Goal: Information Seeking & Learning: Learn about a topic

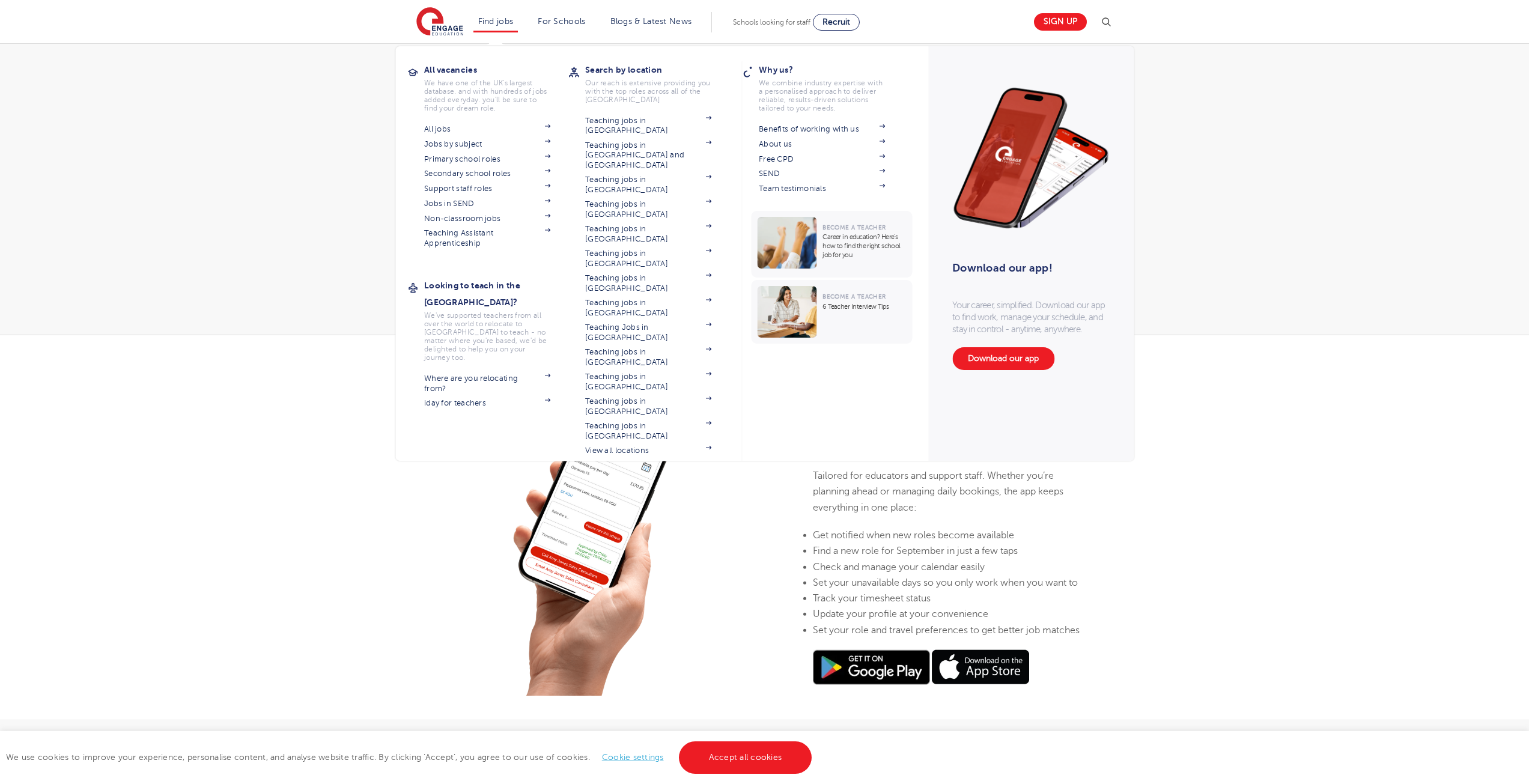
click at [512, 27] on li "Find jobs All vacancies We have one of the UK's largest database. and with hund…" at bounding box center [495, 22] width 45 height 20
click at [500, 25] on link "Find jobs" at bounding box center [496, 21] width 36 height 9
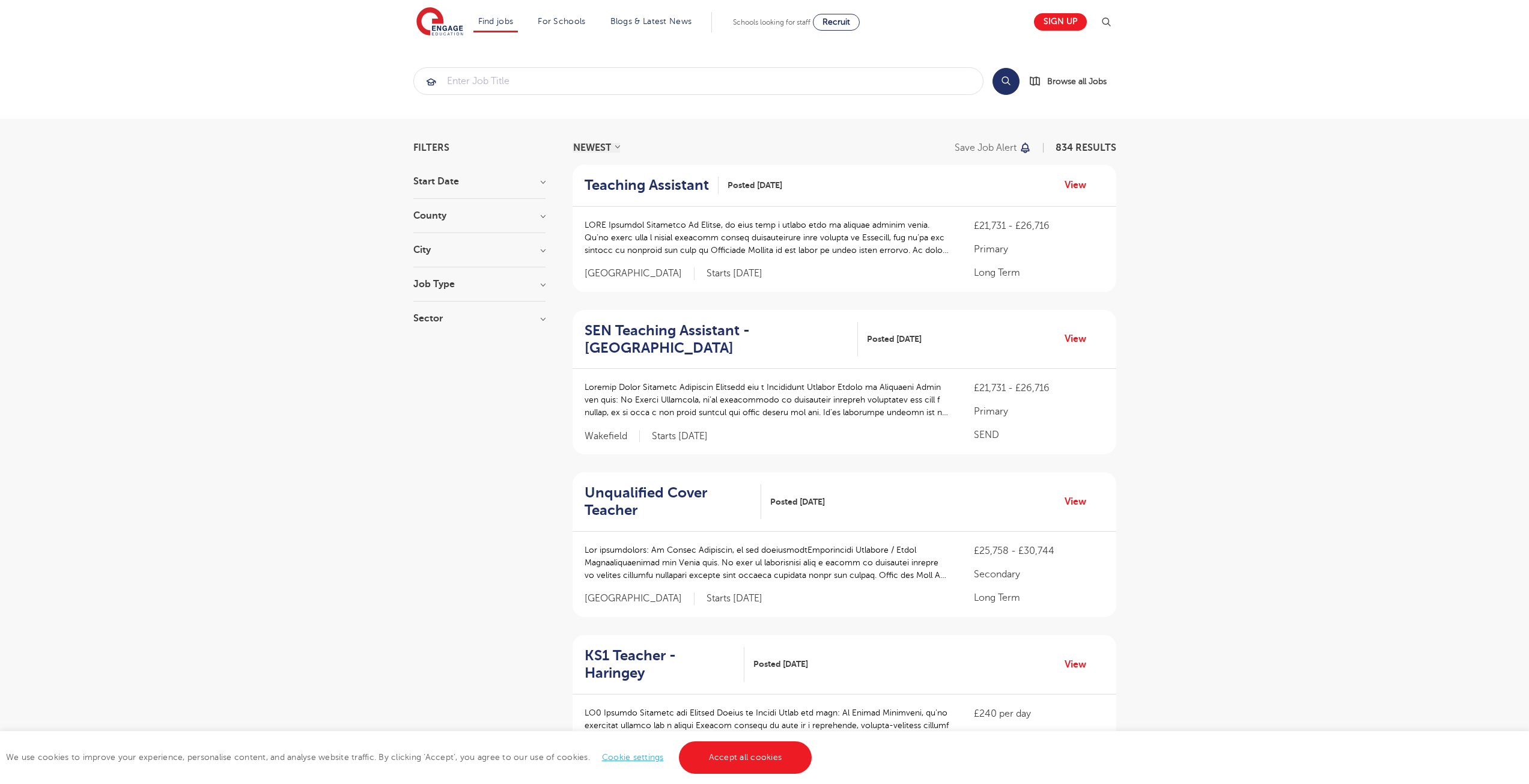
click at [470, 299] on div "Job Type Long Term 47 Daily Supply 24 SEND 19" at bounding box center [479, 290] width 132 height 22
click at [470, 290] on div "Job Type Long Term 47 Daily Supply 24 SEND 19" at bounding box center [479, 290] width 132 height 22
drag, startPoint x: 503, startPoint y: 285, endPoint x: 506, endPoint y: 293, distance: 8.5
click at [507, 290] on div "Job Type Long Term 47 Daily Supply 24 SEND 19" at bounding box center [479, 290] width 132 height 22
click at [539, 283] on h3 "Job Type" at bounding box center [479, 284] width 132 height 10
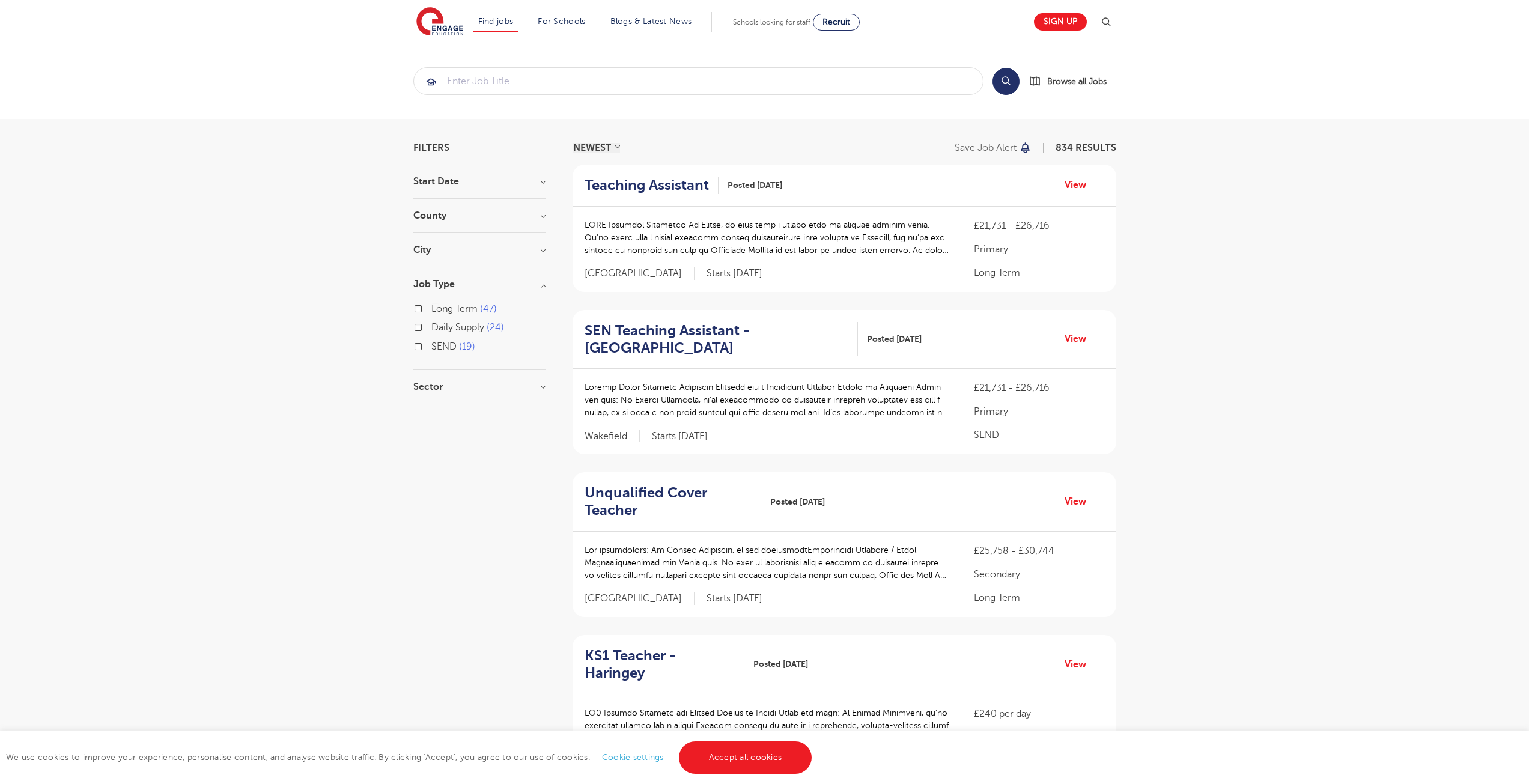
click at [468, 330] on span "Daily Supply" at bounding box center [458, 327] width 53 height 11
click at [439, 330] on input "Daily Supply 24" at bounding box center [435, 325] width 8 height 8
checkbox input "true"
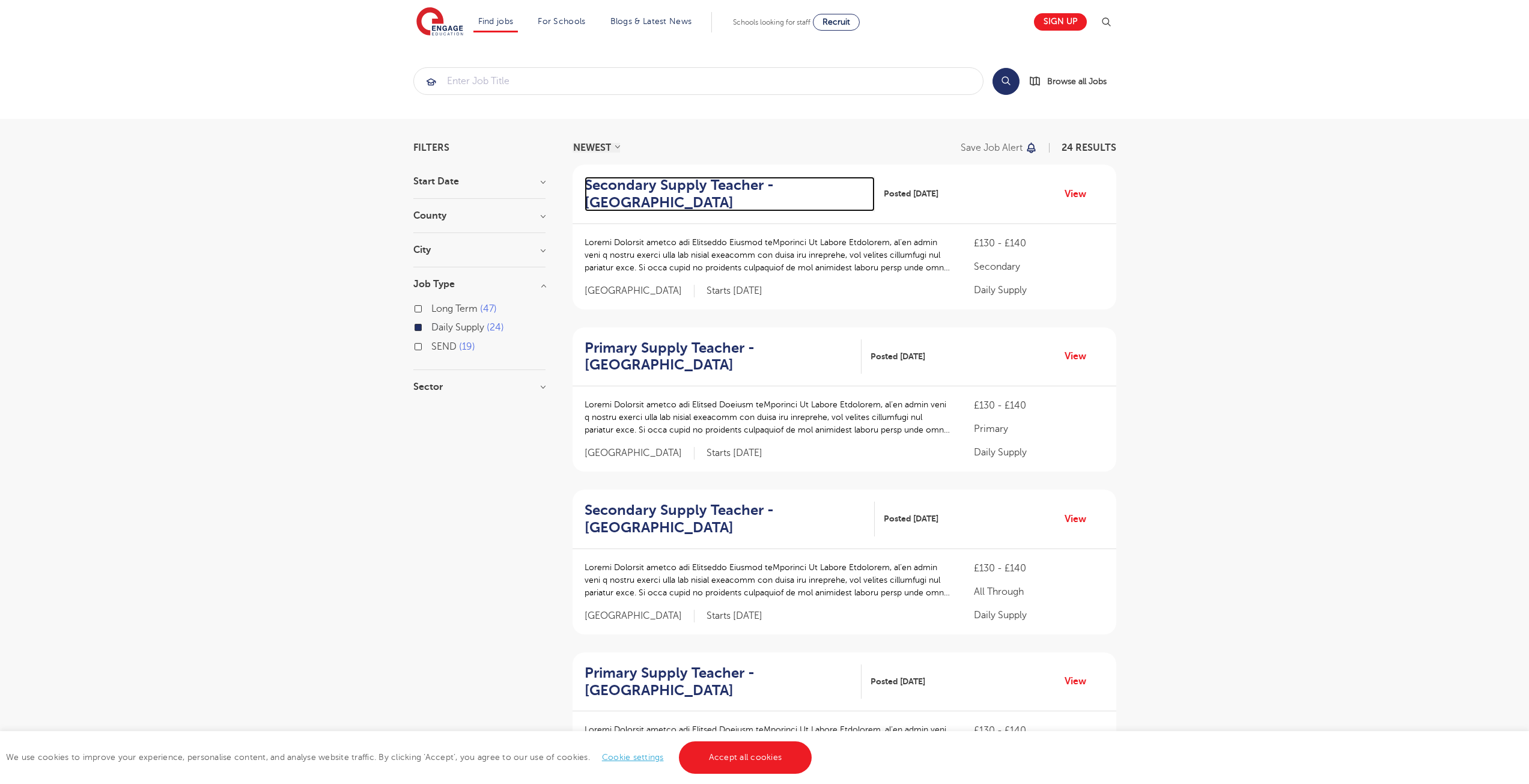
click at [695, 185] on h2 "Secondary Supply Teacher - Hastings" at bounding box center [725, 194] width 281 height 35
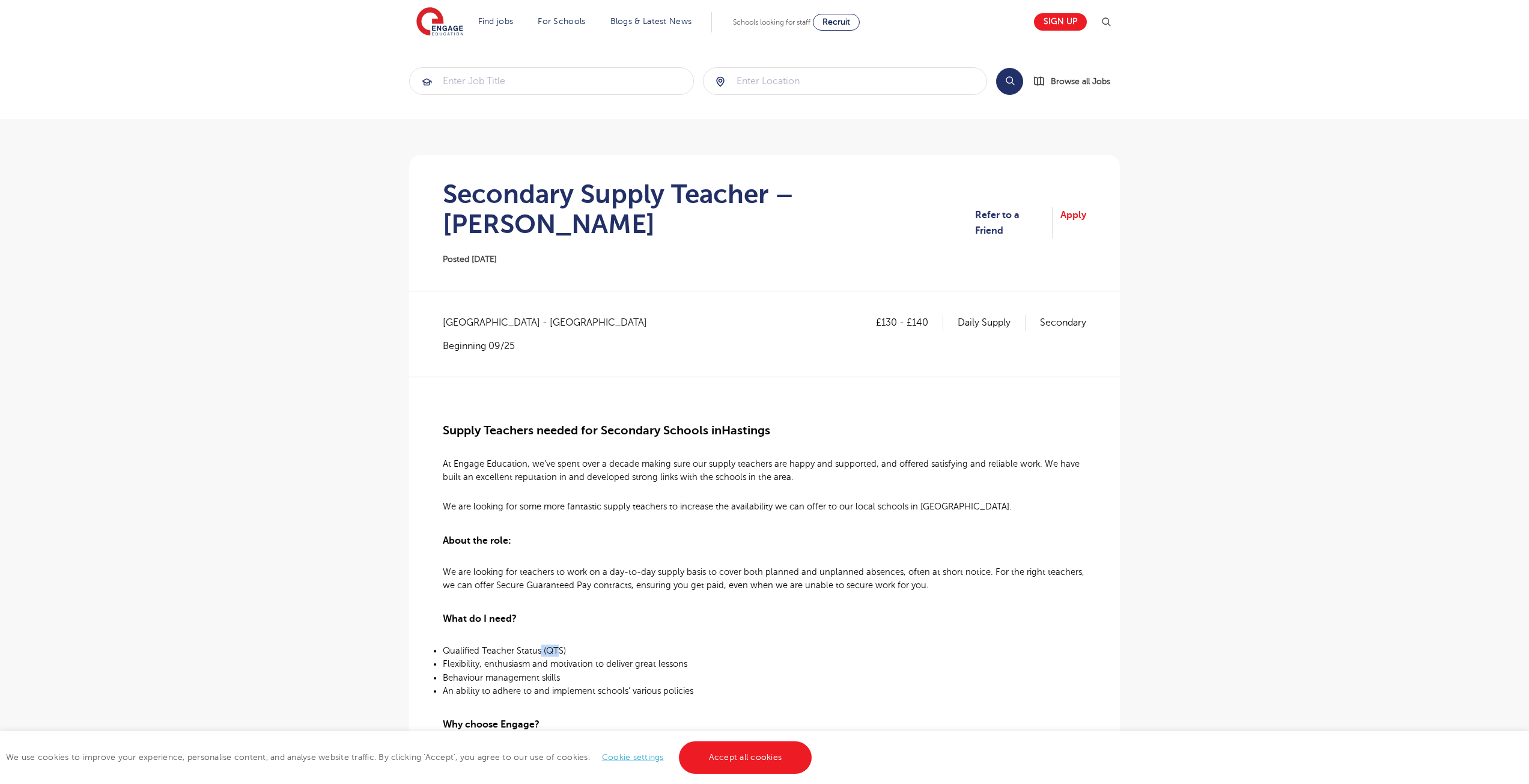
drag, startPoint x: 541, startPoint y: 623, endPoint x: 555, endPoint y: 620, distance: 14.3
click at [555, 646] on span "Qualified Teacher Status (QTS)" at bounding box center [504, 651] width 123 height 10
click at [640, 605] on div "Supply Teachers needed for Secondary Schools in [GEOGRAPHIC_DATA] At Engage Edu…" at bounding box center [765, 730] width 644 height 707
